Goal: Check status: Check status

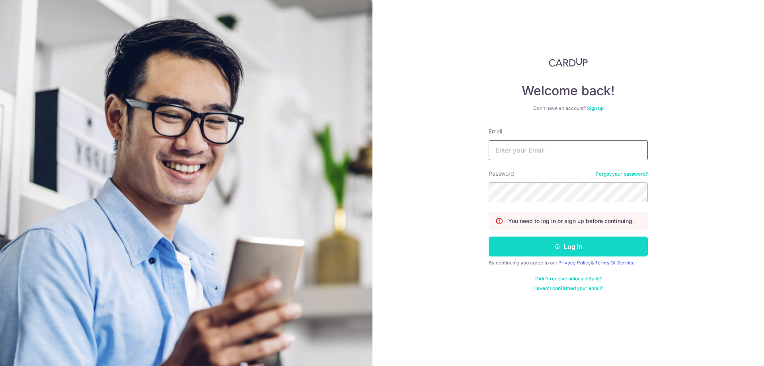
type input "[EMAIL_ADDRESS][DOMAIN_NAME]"
drag, startPoint x: 532, startPoint y: 252, endPoint x: 536, endPoint y: 255, distance: 4.2
click at [532, 252] on button "Log in" at bounding box center [568, 246] width 159 height 20
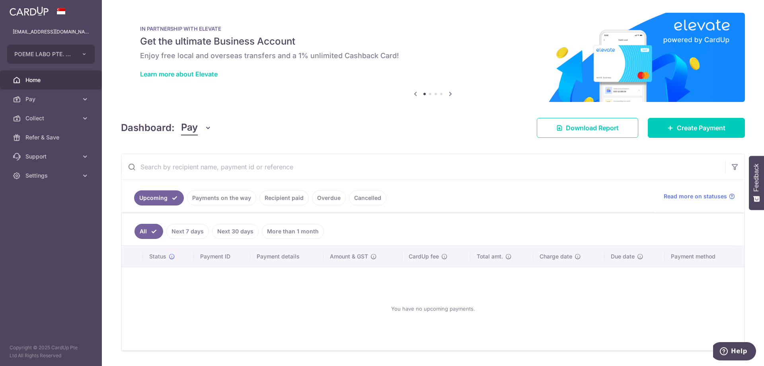
click at [230, 197] on link "Payments on the way" at bounding box center [221, 197] width 69 height 15
